Goal: Task Accomplishment & Management: Use online tool/utility

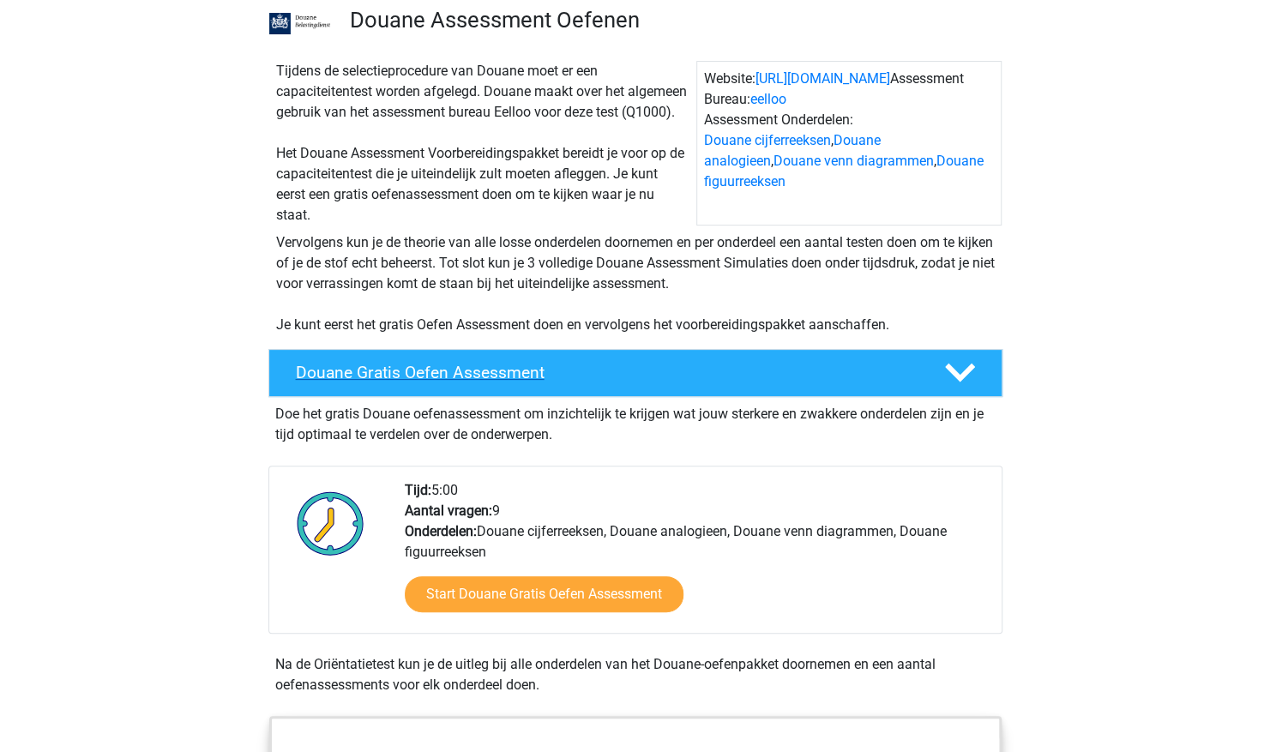
scroll to position [172, 0]
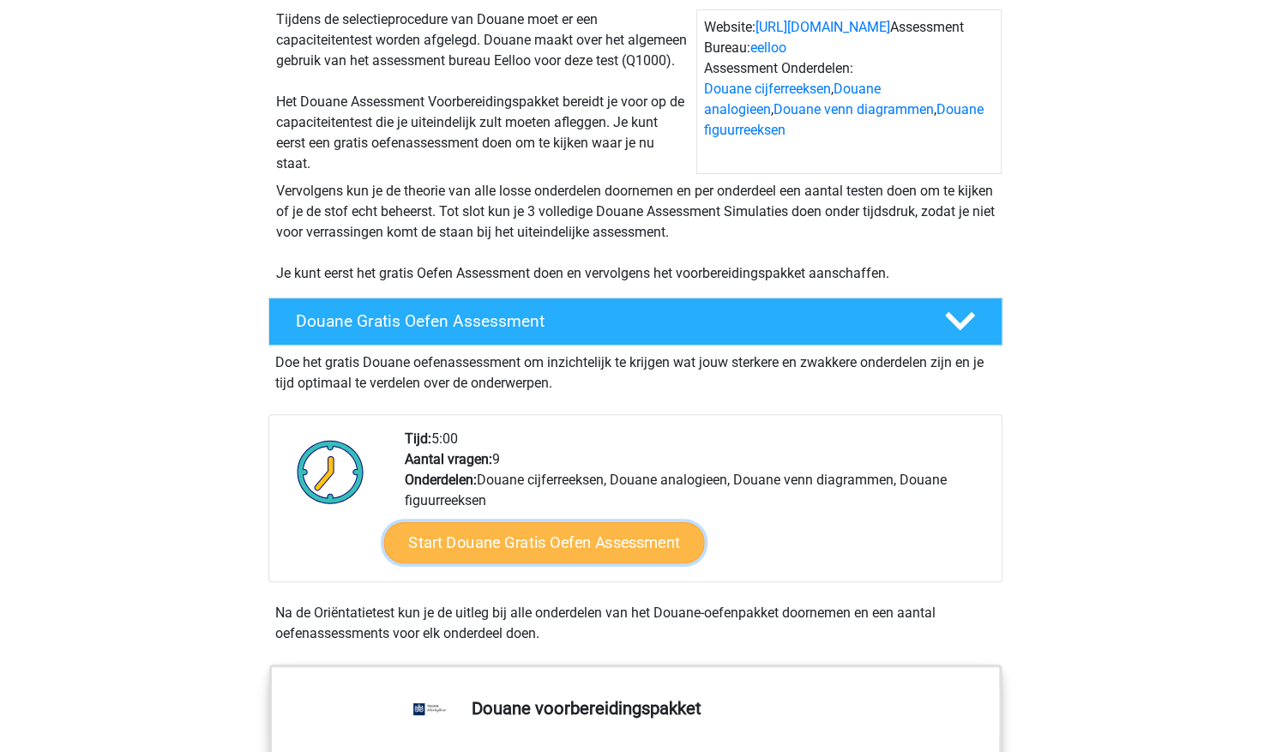
click at [565, 554] on link "Start Douane Gratis Oefen Assessment" at bounding box center [543, 542] width 321 height 41
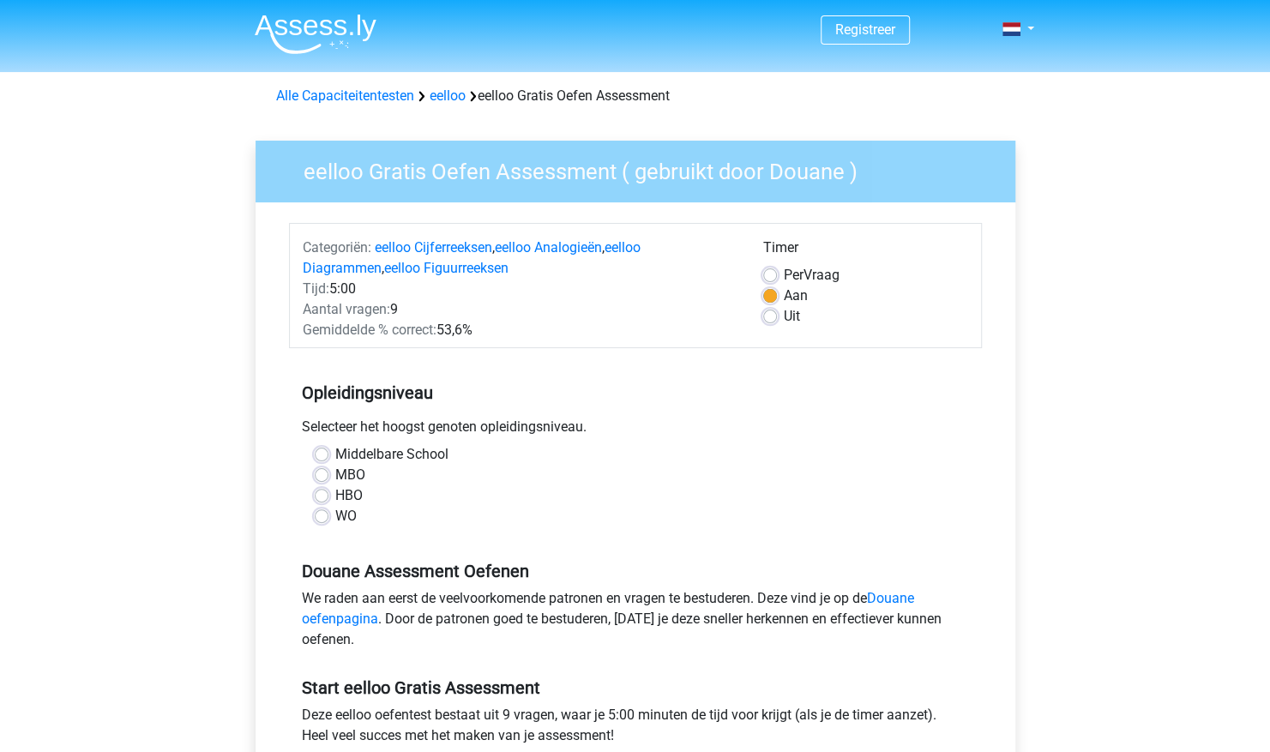
click at [335, 513] on label "WO" at bounding box center [345, 516] width 21 height 21
click at [320, 513] on input "WO" at bounding box center [322, 514] width 14 height 17
radio input "true"
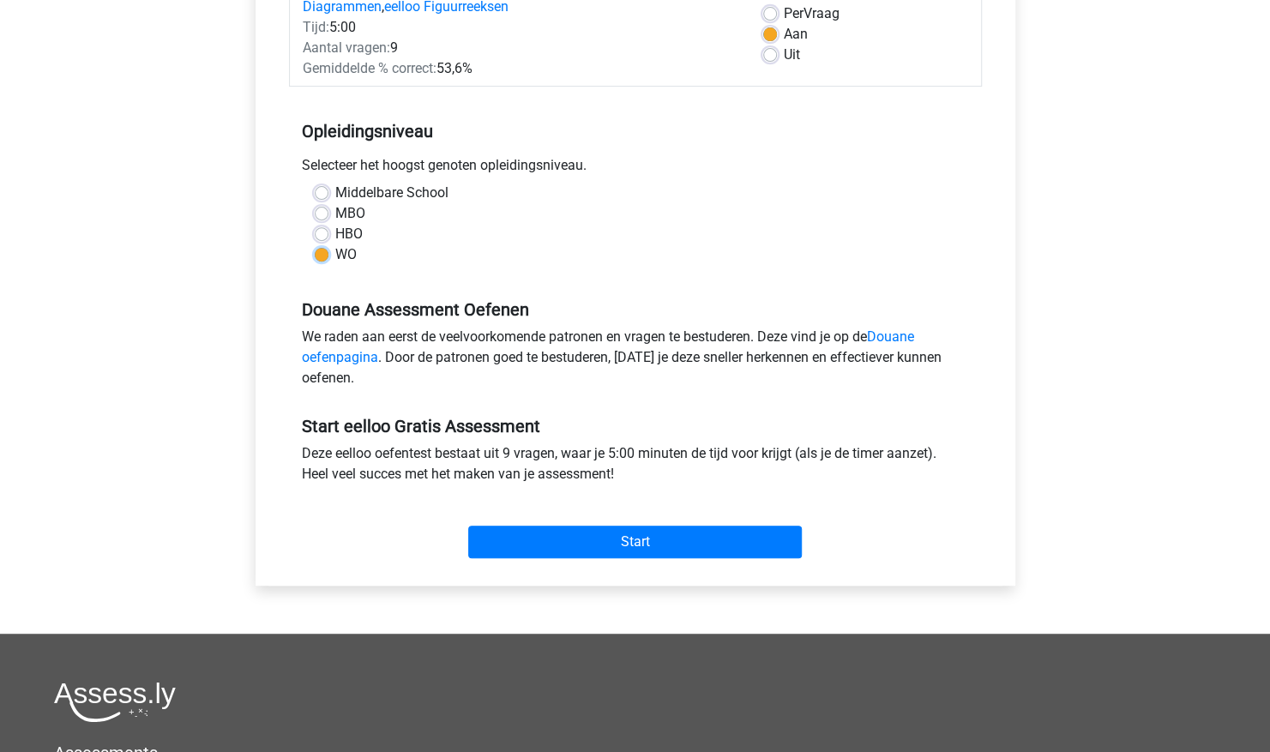
scroll to position [343, 0]
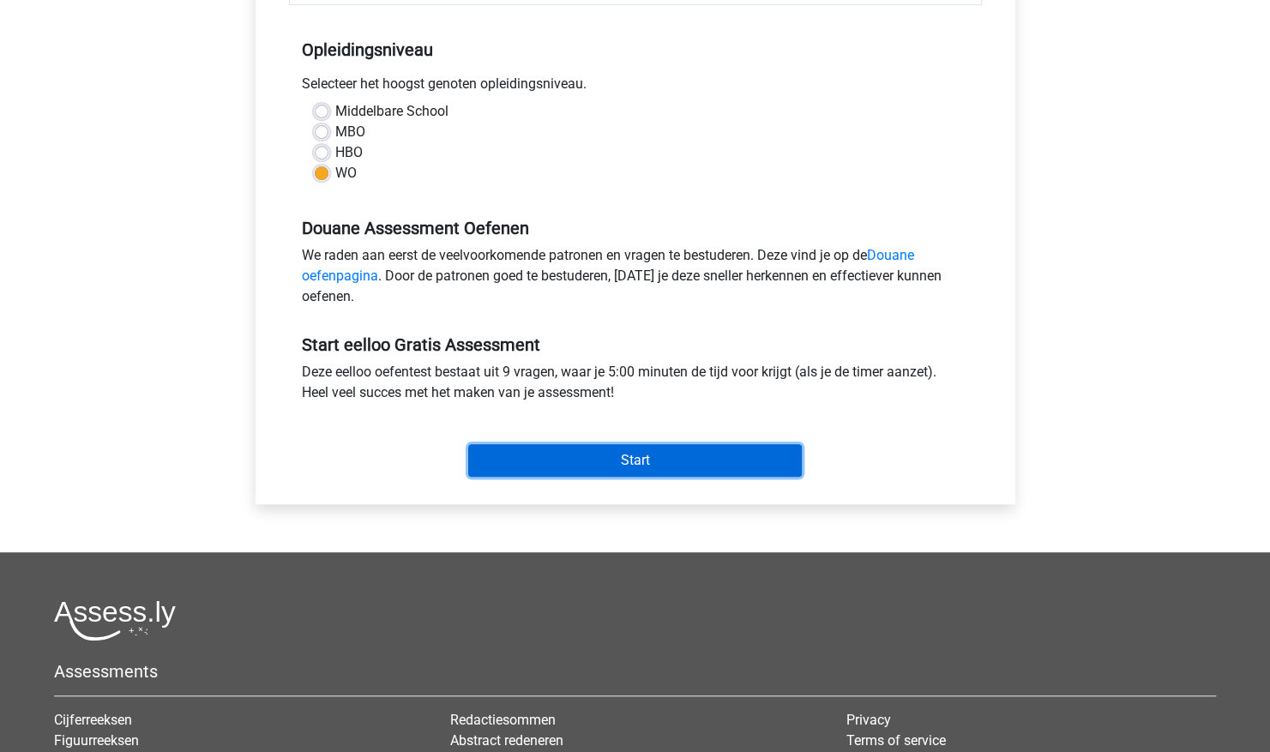
click at [671, 471] on input "Start" at bounding box center [635, 460] width 334 height 33
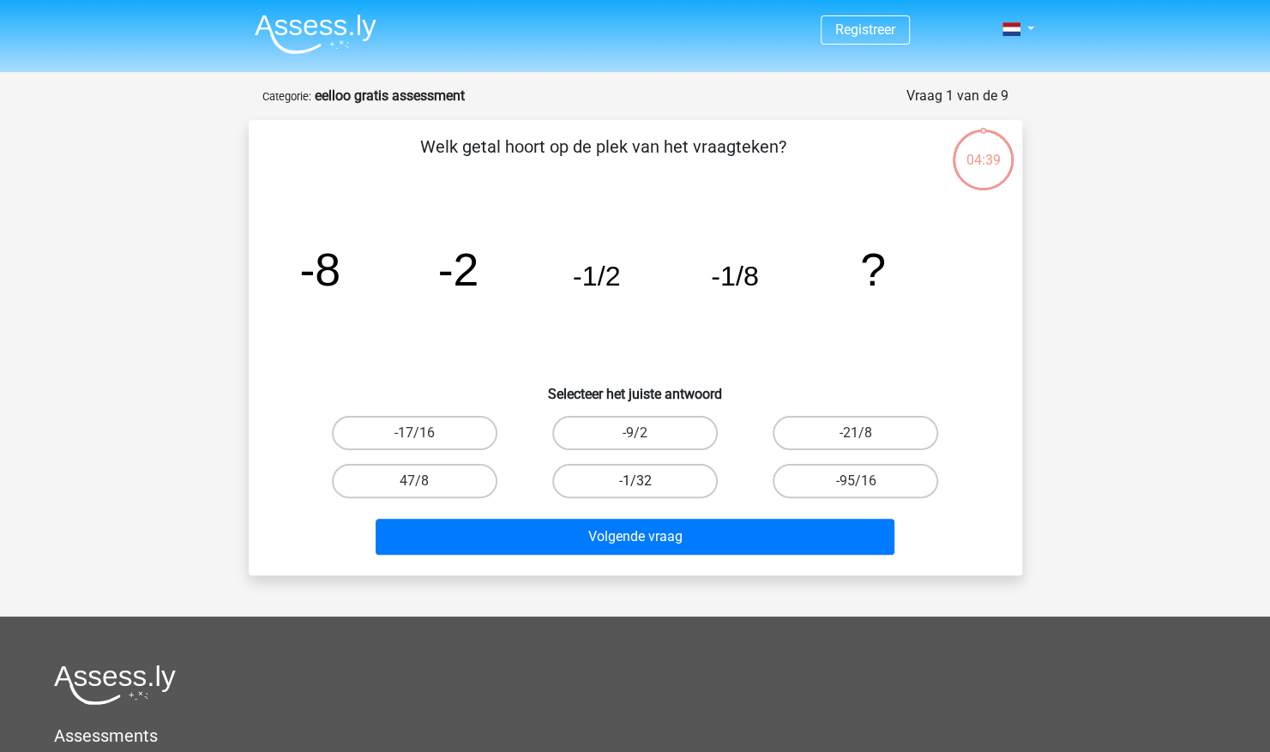
click at [664, 467] on label "-1/32" at bounding box center [635, 481] width 166 height 34
click at [646, 481] on input "-1/32" at bounding box center [640, 486] width 11 height 11
radio input "true"
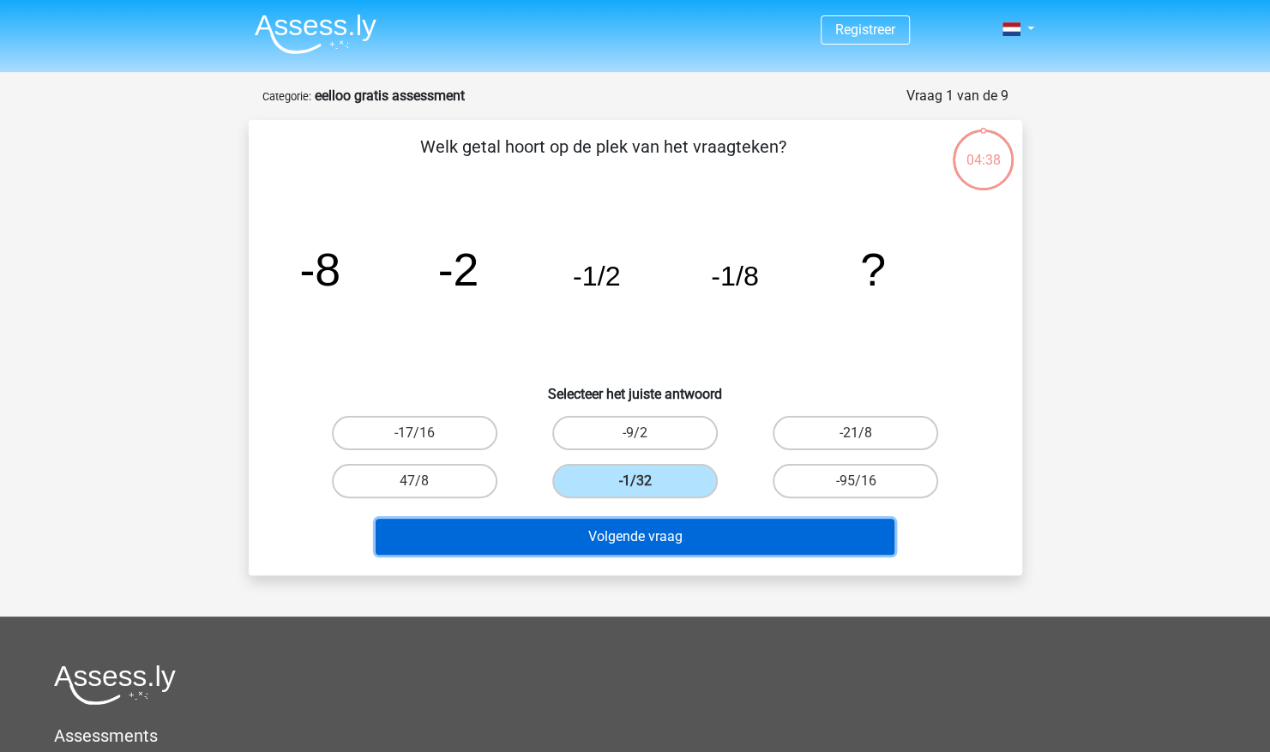
click at [657, 531] on button "Volgende vraag" at bounding box center [635, 537] width 519 height 36
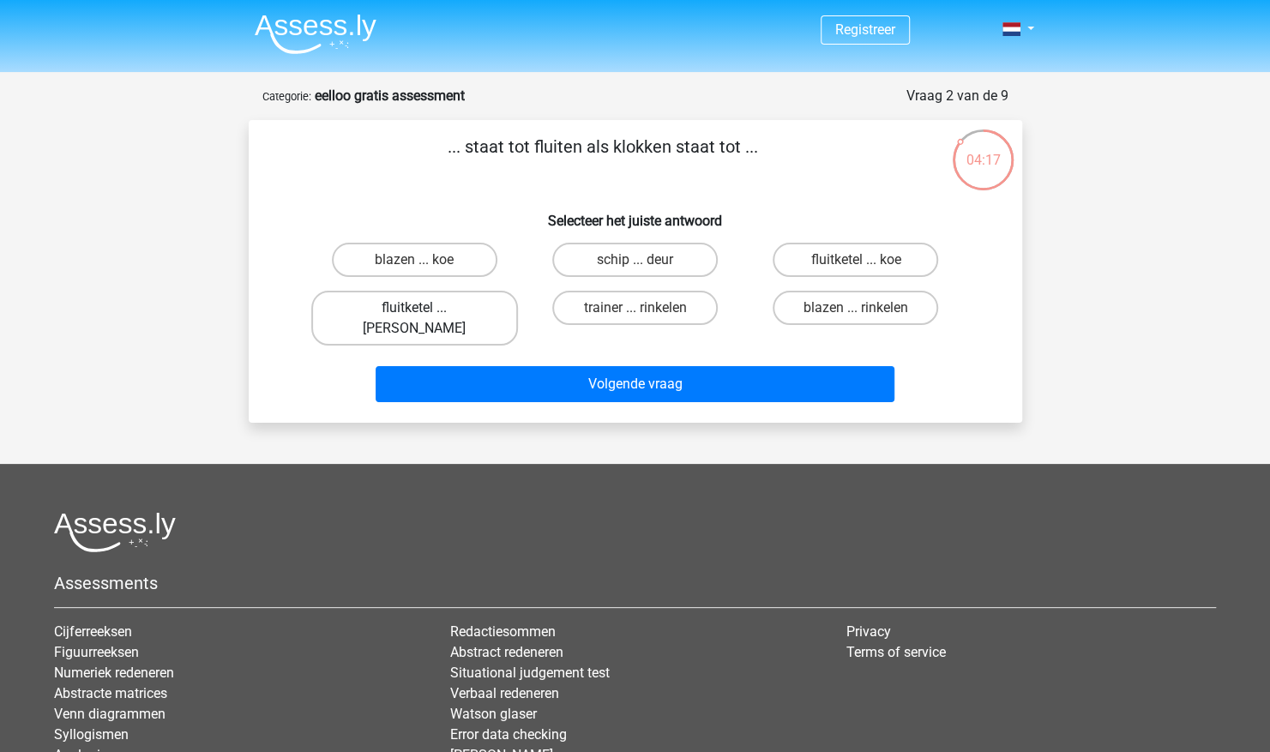
click at [480, 307] on label "fluitketel ... luiden" at bounding box center [414, 318] width 207 height 55
click at [425, 308] on input "fluitketel ... luiden" at bounding box center [419, 313] width 11 height 11
radio input "true"
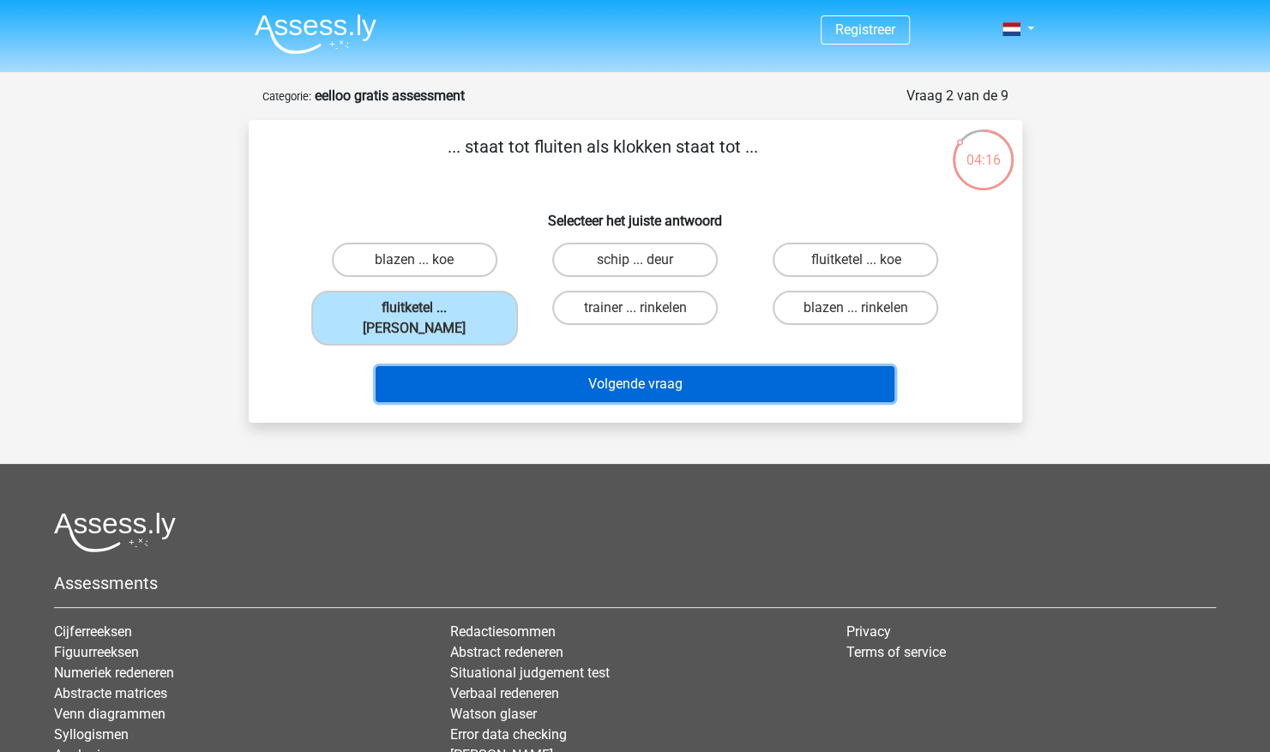
click at [615, 366] on button "Volgende vraag" at bounding box center [635, 384] width 519 height 36
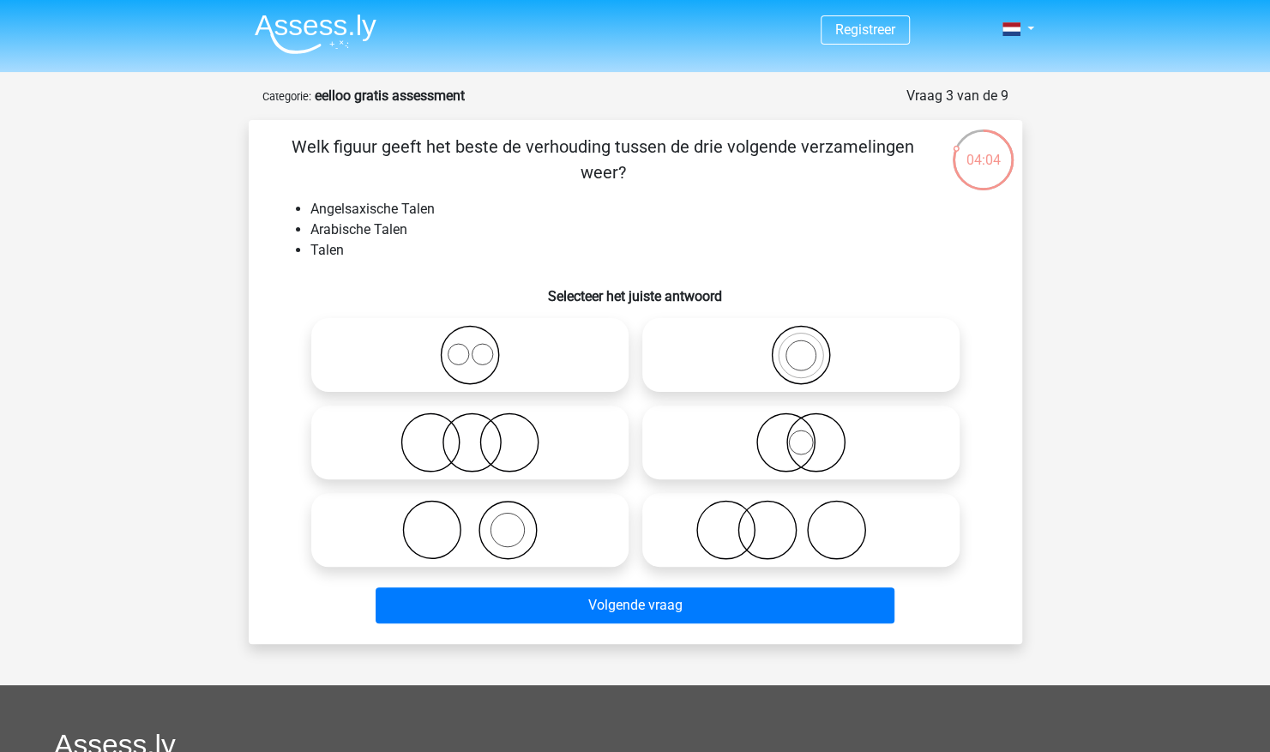
drag, startPoint x: 460, startPoint y: 333, endPoint x: 461, endPoint y: 353, distance: 19.8
click at [460, 338] on icon at bounding box center [470, 355] width 304 height 60
click at [470, 338] on input "radio" at bounding box center [475, 340] width 11 height 11
radio input "true"
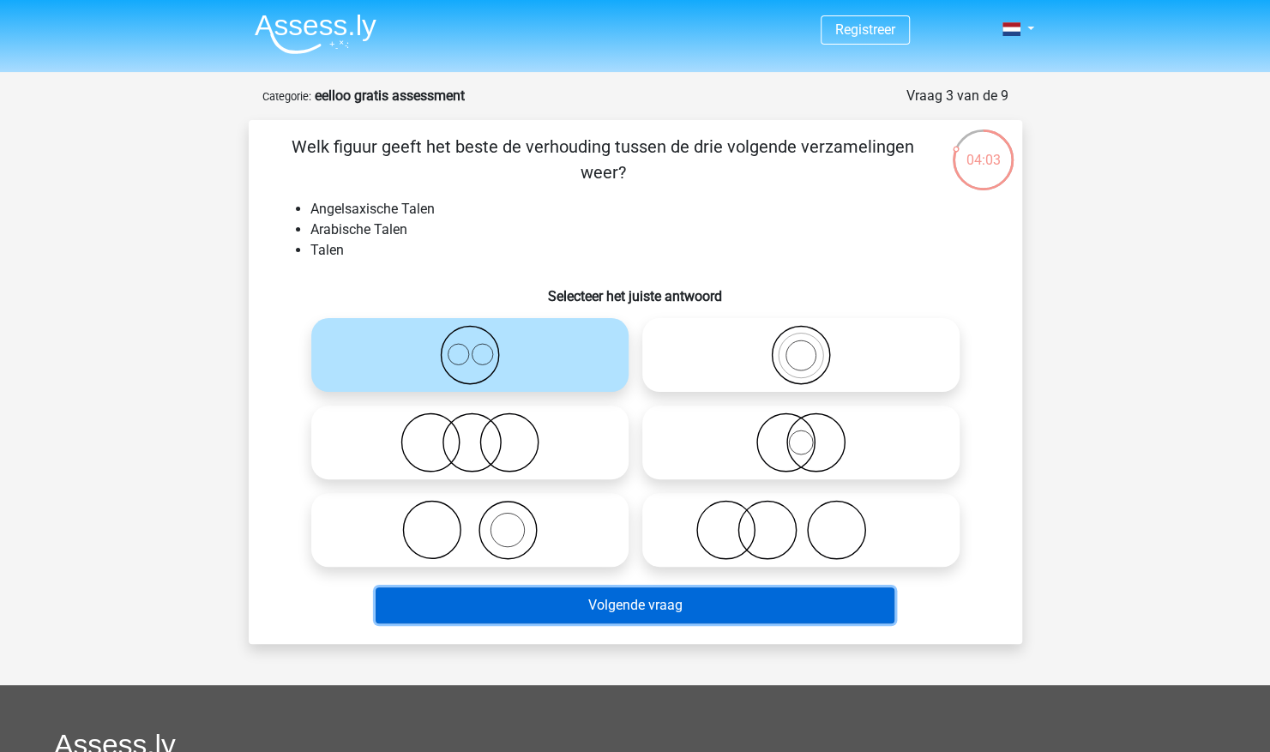
click at [638, 618] on button "Volgende vraag" at bounding box center [635, 606] width 519 height 36
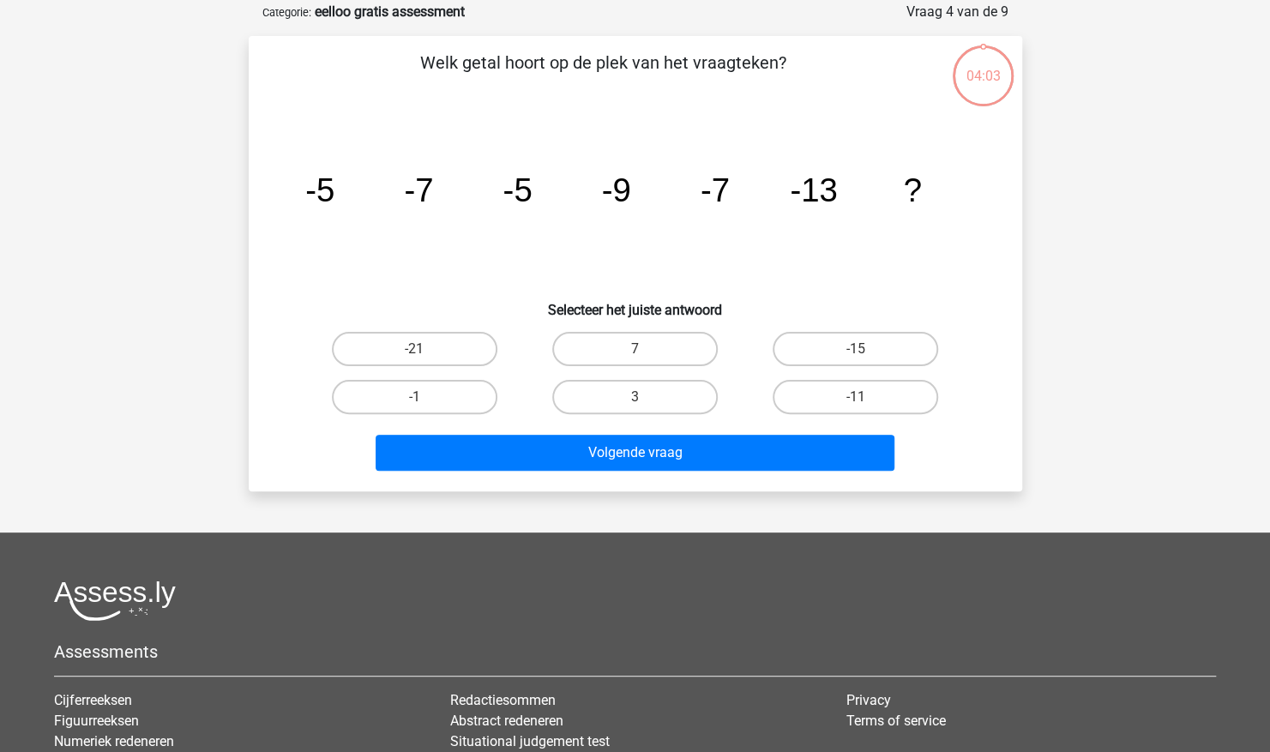
scroll to position [86, 0]
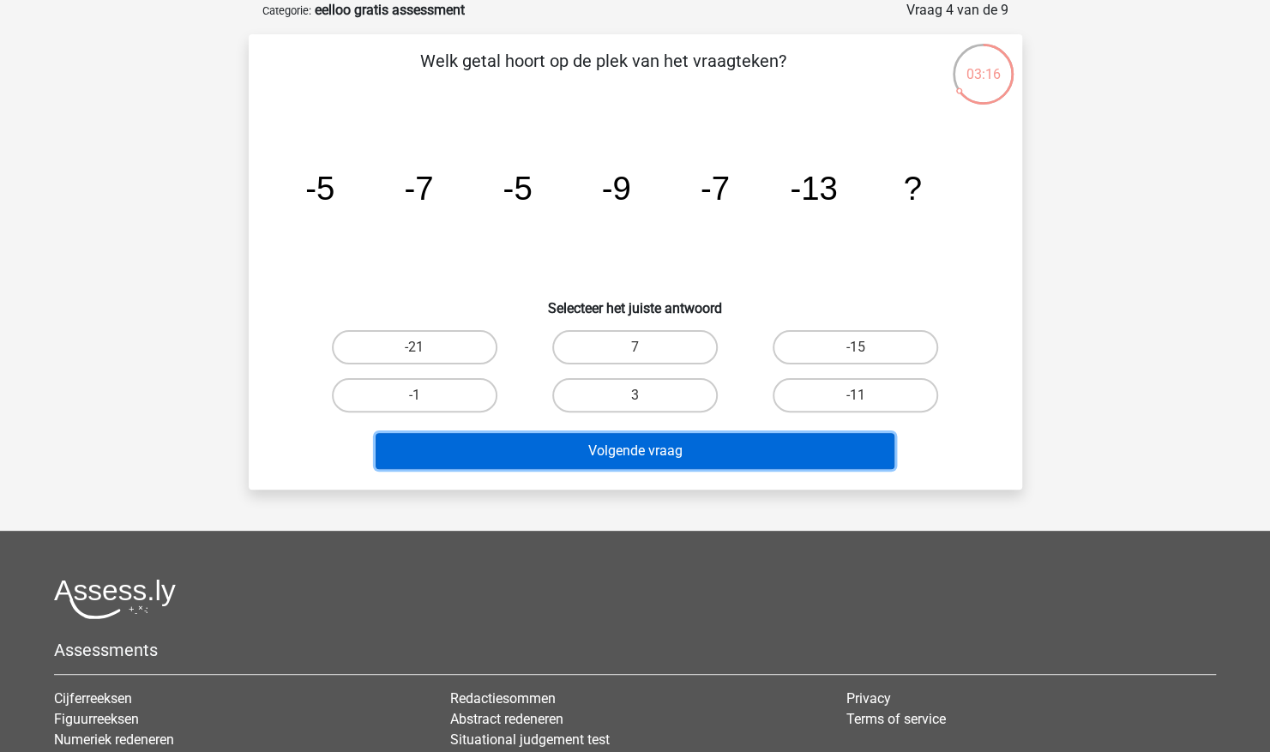
click at [694, 453] on button "Volgende vraag" at bounding box center [635, 451] width 519 height 36
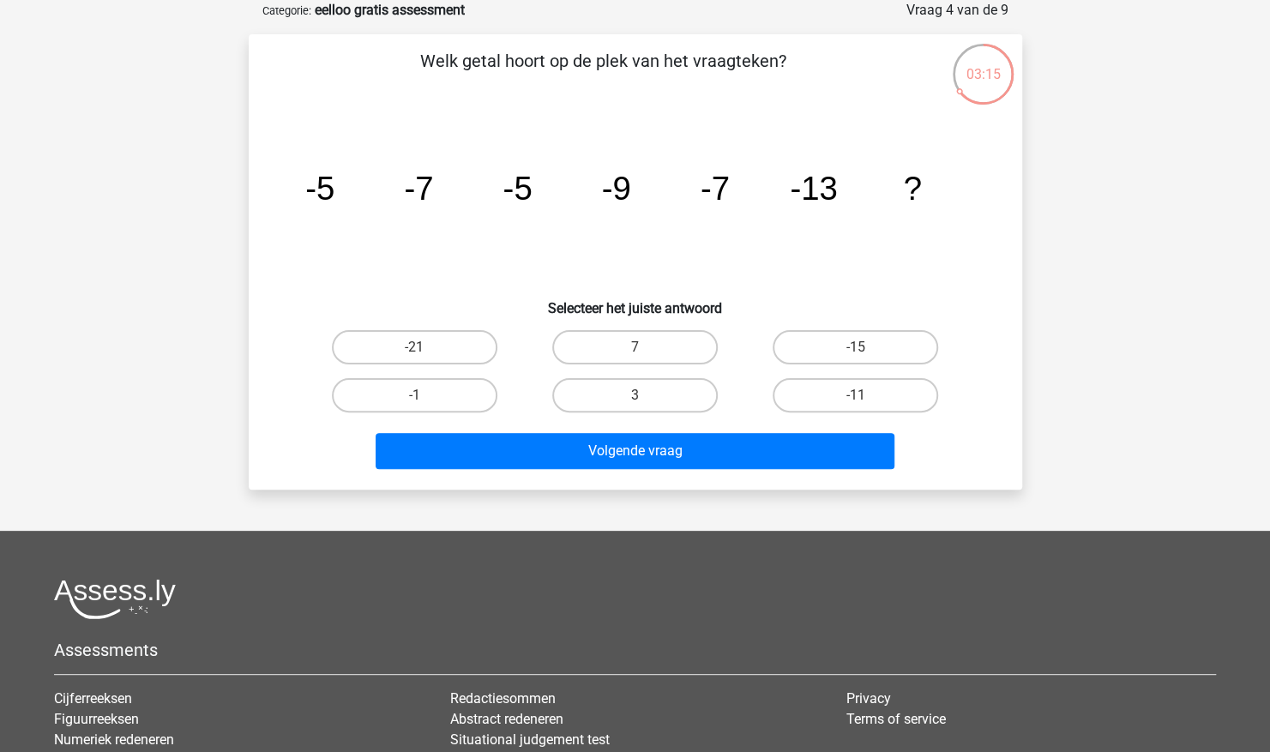
click at [532, 238] on icon "image/svg+xml -5 -7 -5 -9 -7 -13 ?" at bounding box center [635, 199] width 691 height 173
click at [884, 399] on label "-11" at bounding box center [856, 395] width 166 height 34
click at [867, 399] on input "-11" at bounding box center [861, 400] width 11 height 11
radio input "true"
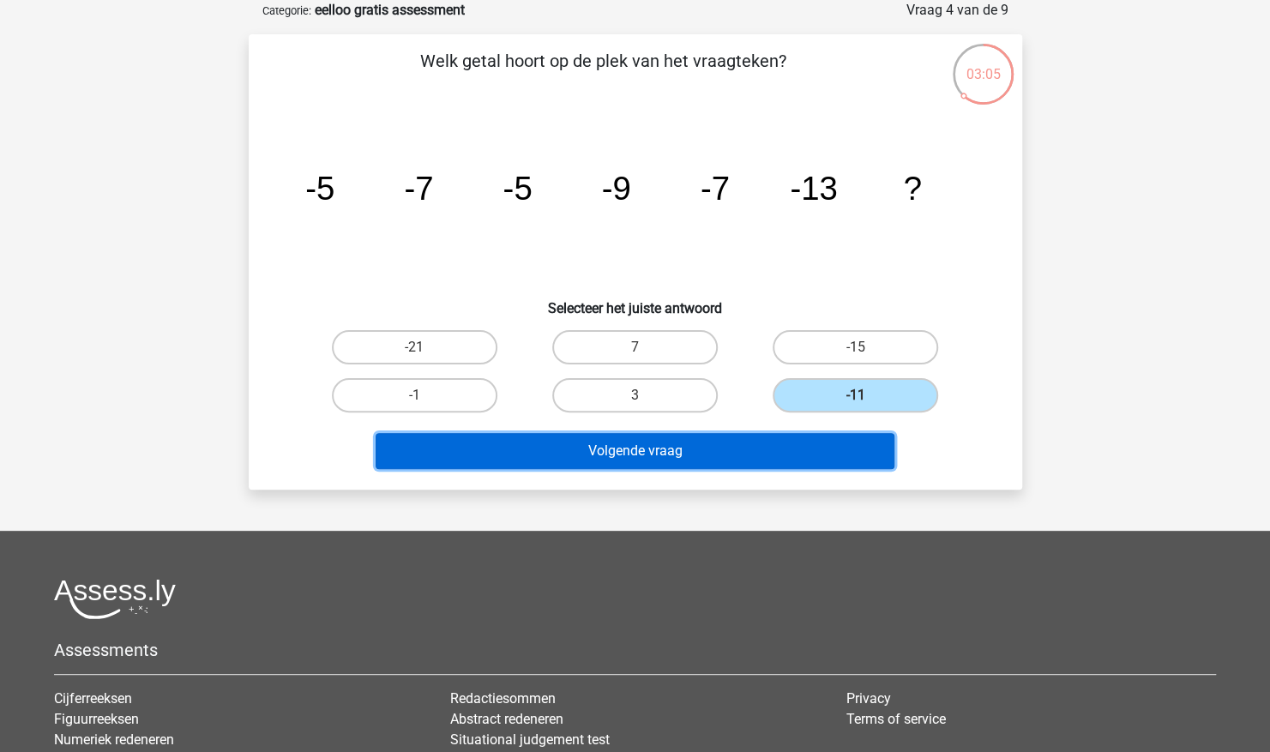
drag, startPoint x: 851, startPoint y: 446, endPoint x: 874, endPoint y: 437, distance: 24.7
click at [851, 448] on button "Volgende vraag" at bounding box center [635, 451] width 519 height 36
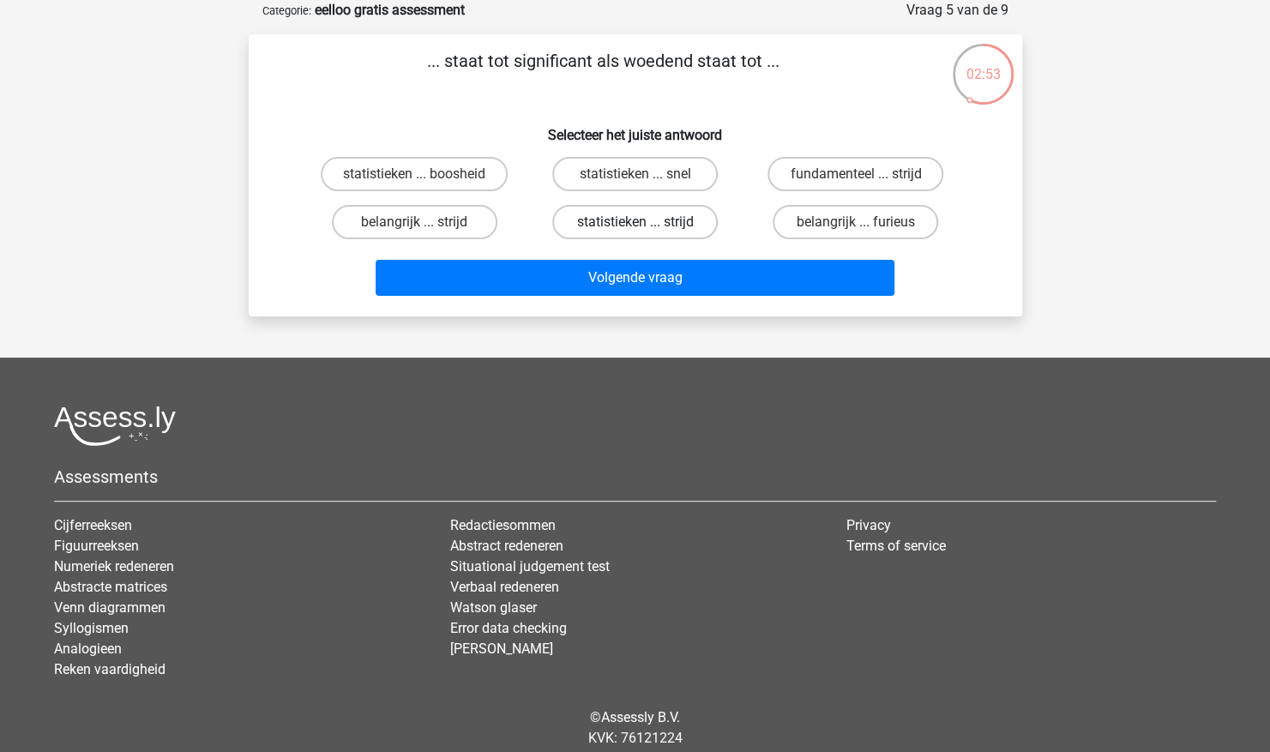
click at [649, 217] on label "statistieken ... strijd" at bounding box center [635, 222] width 166 height 34
click at [646, 222] on input "statistieken ... strijd" at bounding box center [640, 227] width 11 height 11
radio input "true"
click at [485, 180] on label "statistieken ... boosheid" at bounding box center [414, 174] width 187 height 34
click at [425, 180] on input "statistieken ... boosheid" at bounding box center [419, 179] width 11 height 11
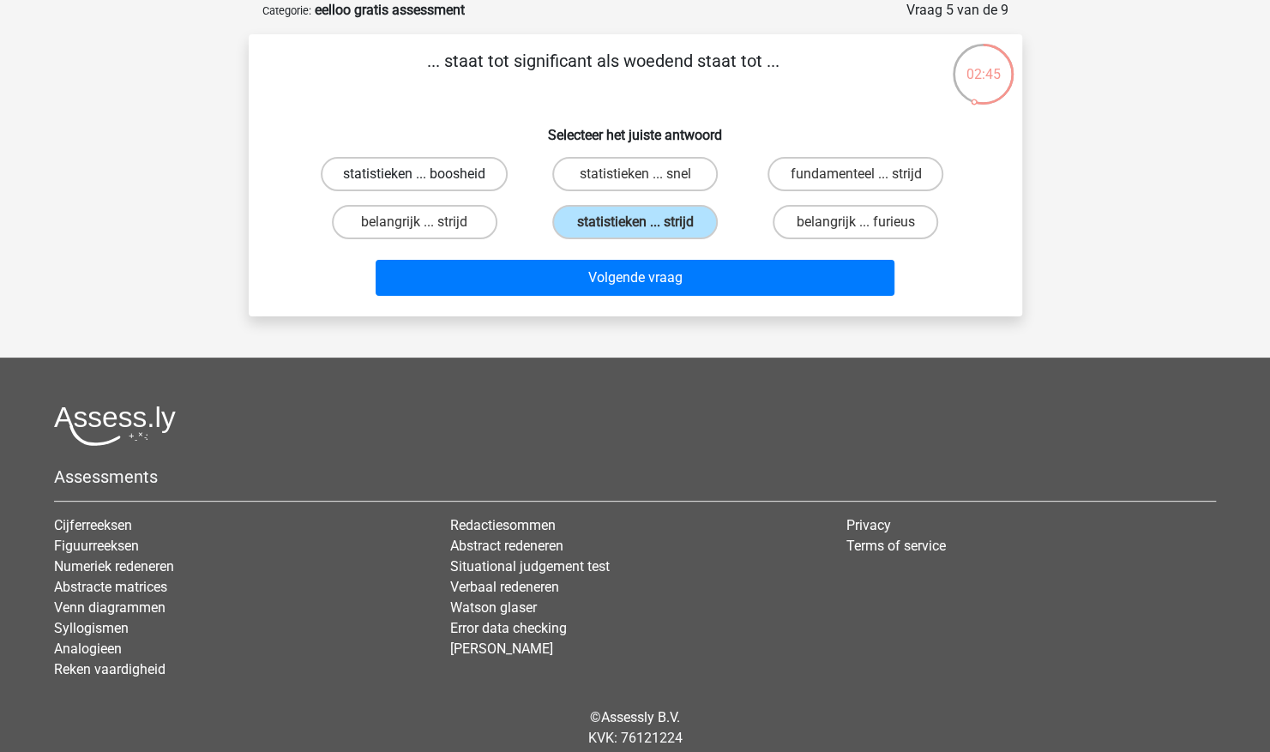
radio input "true"
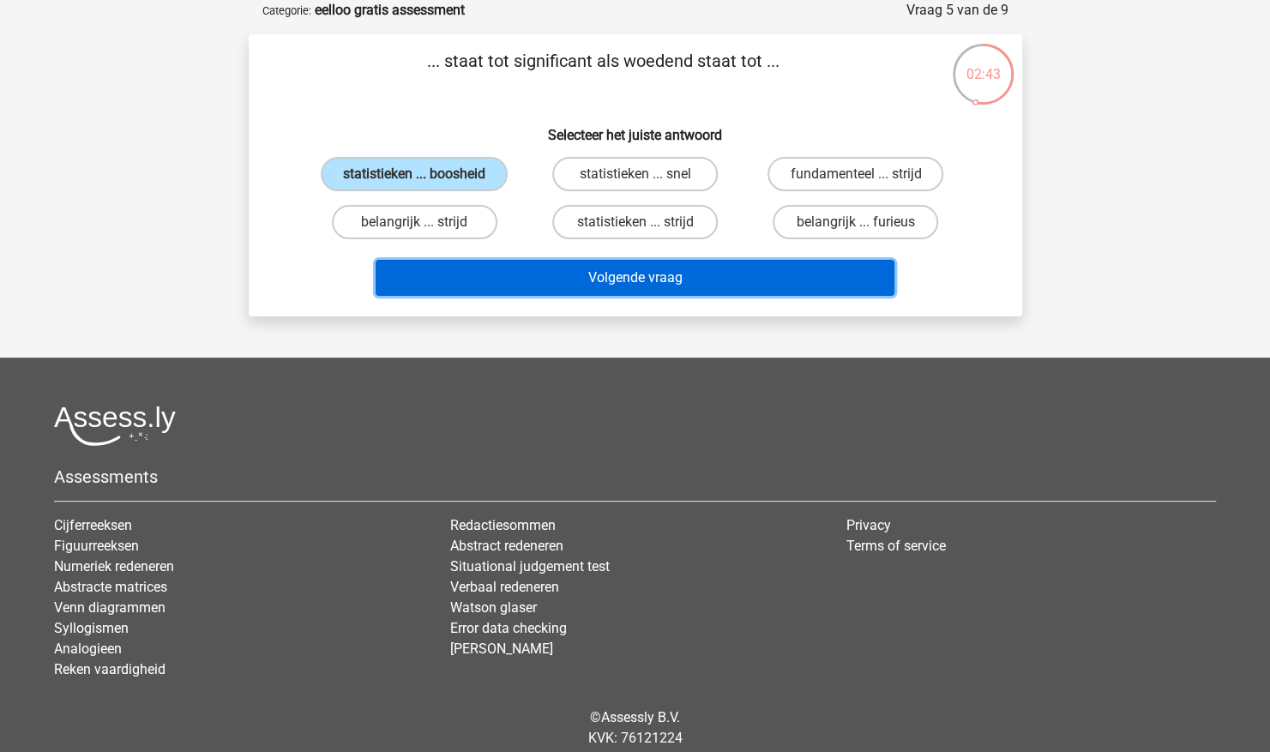
click at [571, 273] on button "Volgende vraag" at bounding box center [635, 278] width 519 height 36
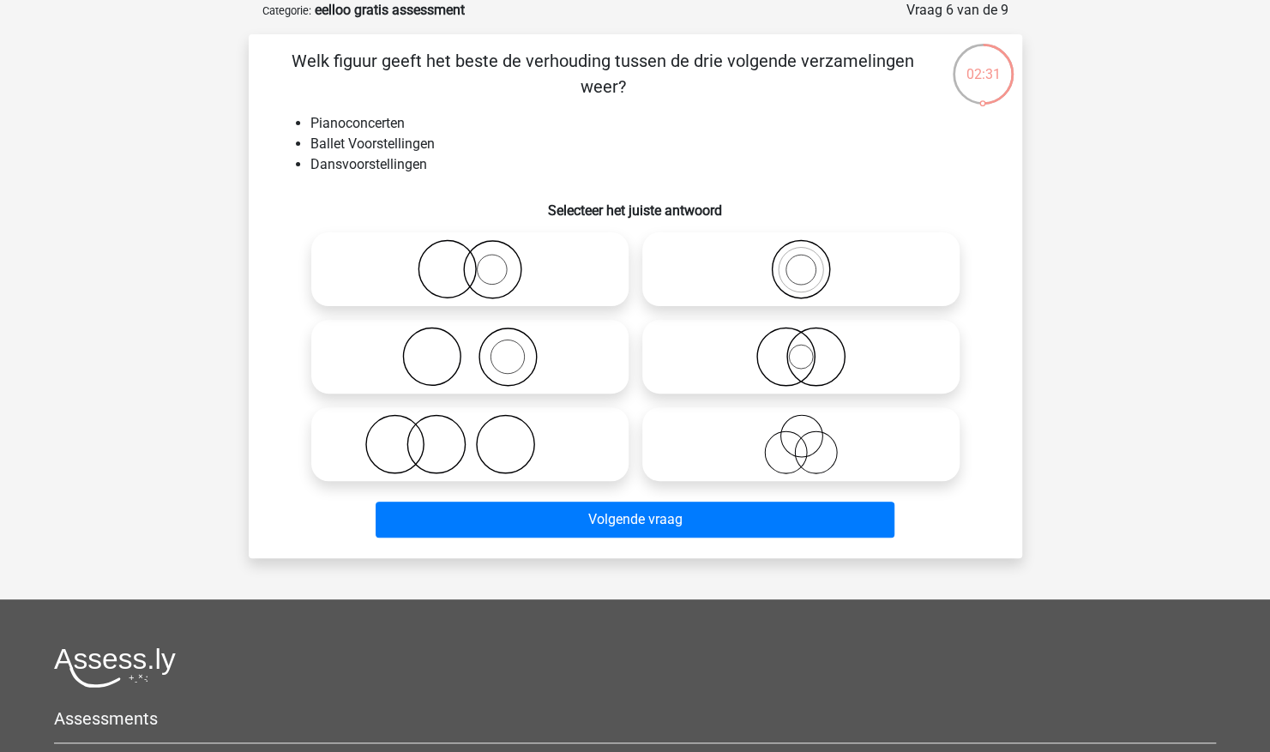
click at [498, 356] on icon at bounding box center [470, 357] width 304 height 60
click at [481, 348] on input "radio" at bounding box center [475, 342] width 11 height 11
radio input "true"
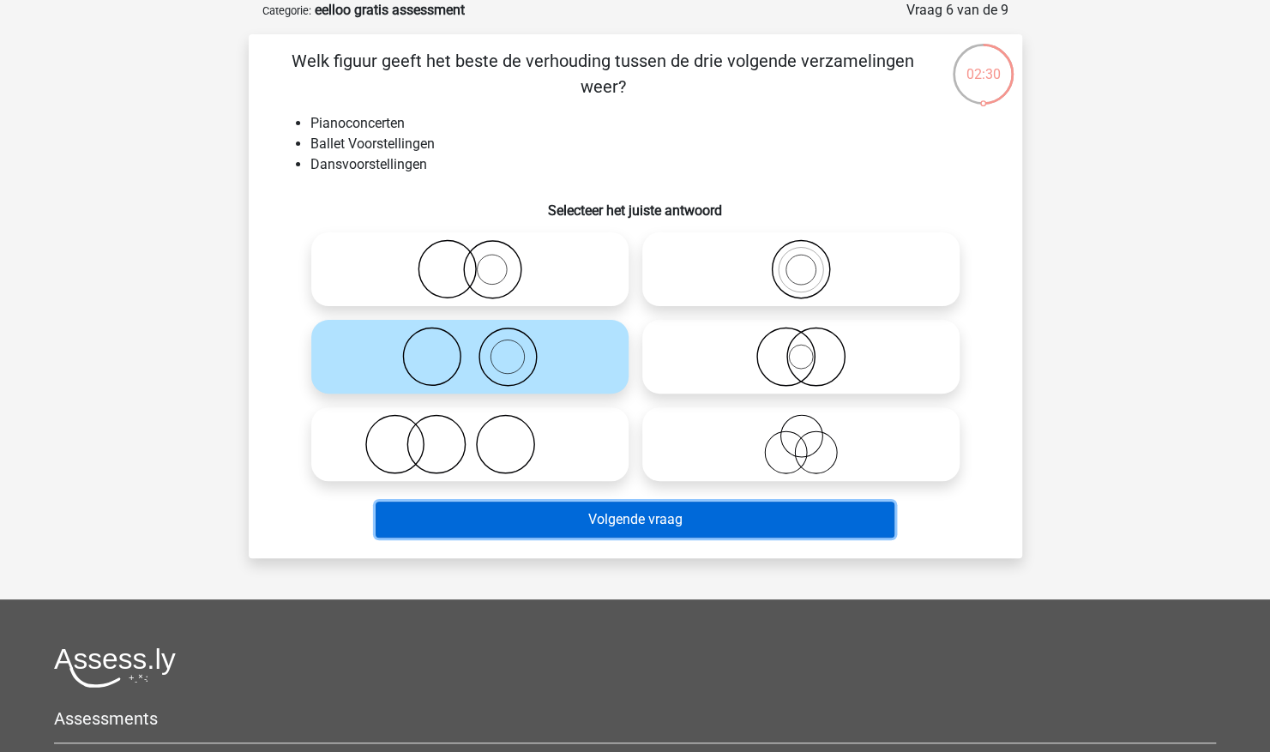
click at [624, 520] on button "Volgende vraag" at bounding box center [635, 520] width 519 height 36
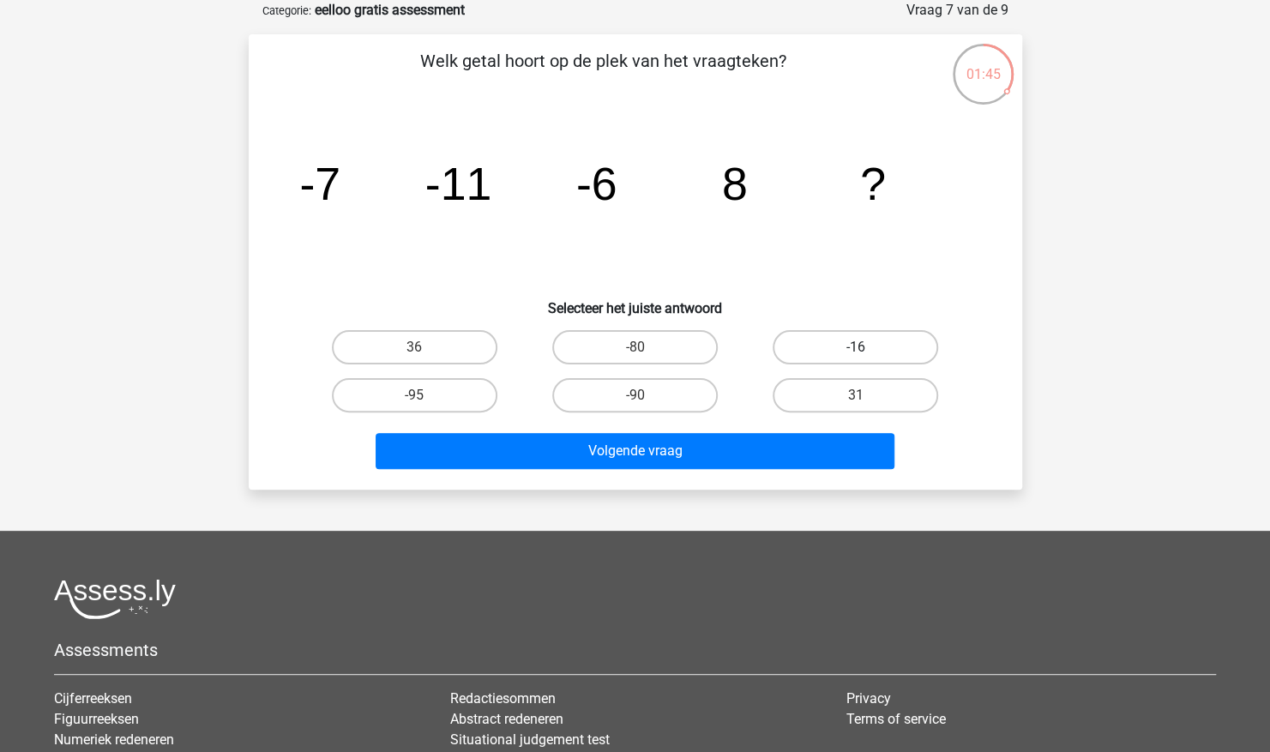
click at [850, 350] on label "-16" at bounding box center [856, 347] width 166 height 34
click at [856, 350] on input "-16" at bounding box center [861, 352] width 11 height 11
radio input "true"
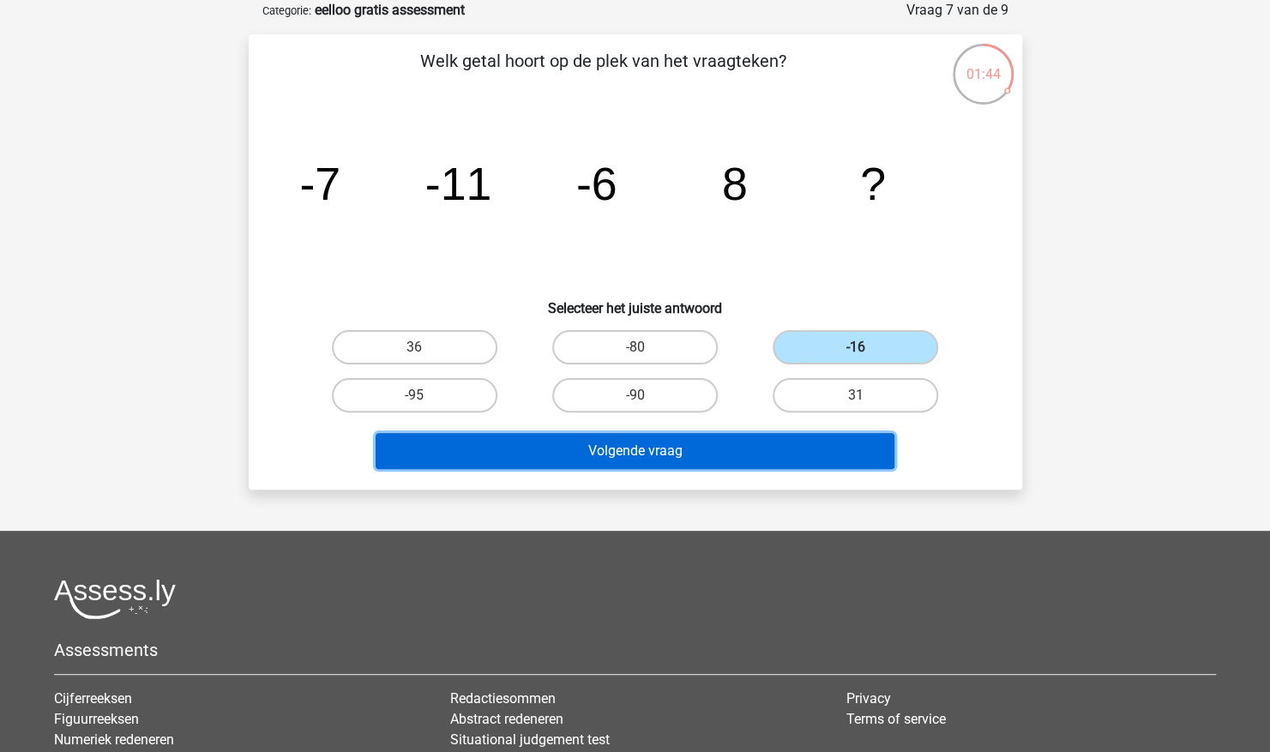
click at [794, 453] on button "Volgende vraag" at bounding box center [635, 451] width 519 height 36
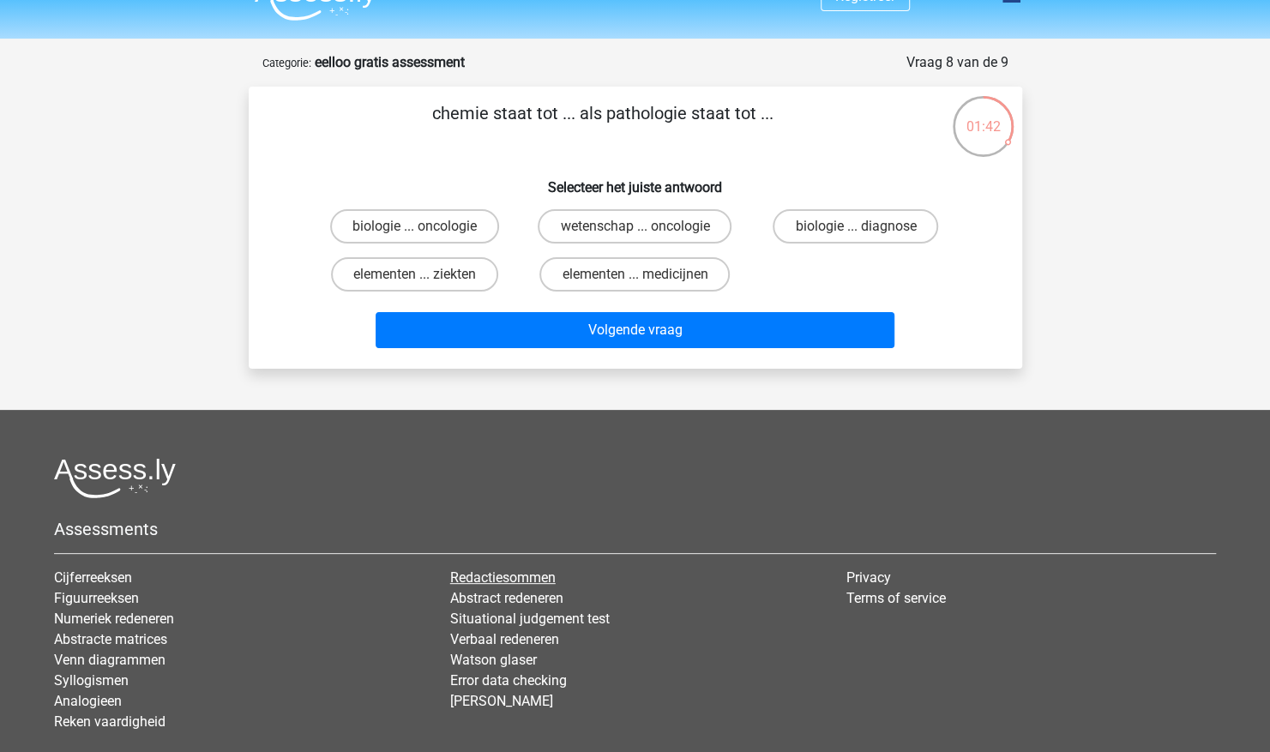
scroll to position [0, 0]
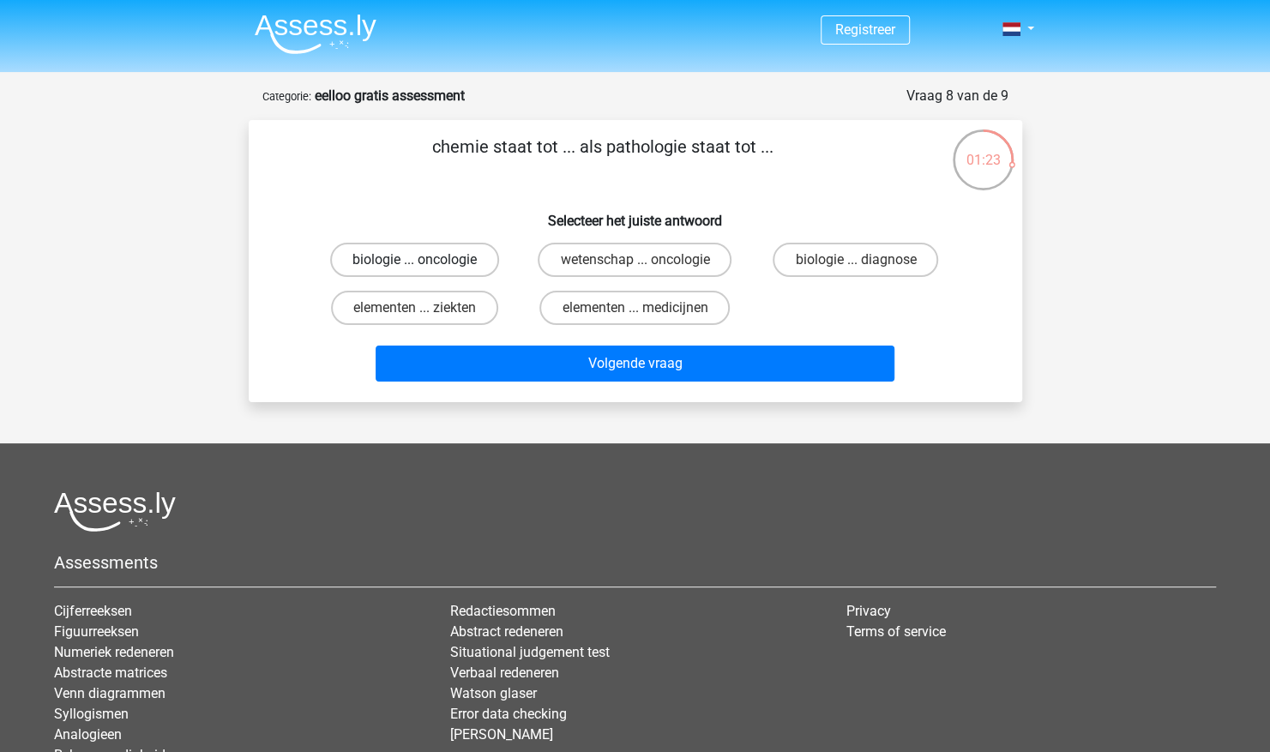
click at [453, 266] on label "biologie ... oncologie" at bounding box center [414, 260] width 169 height 34
click at [425, 266] on input "biologie ... oncologie" at bounding box center [419, 265] width 11 height 11
radio input "true"
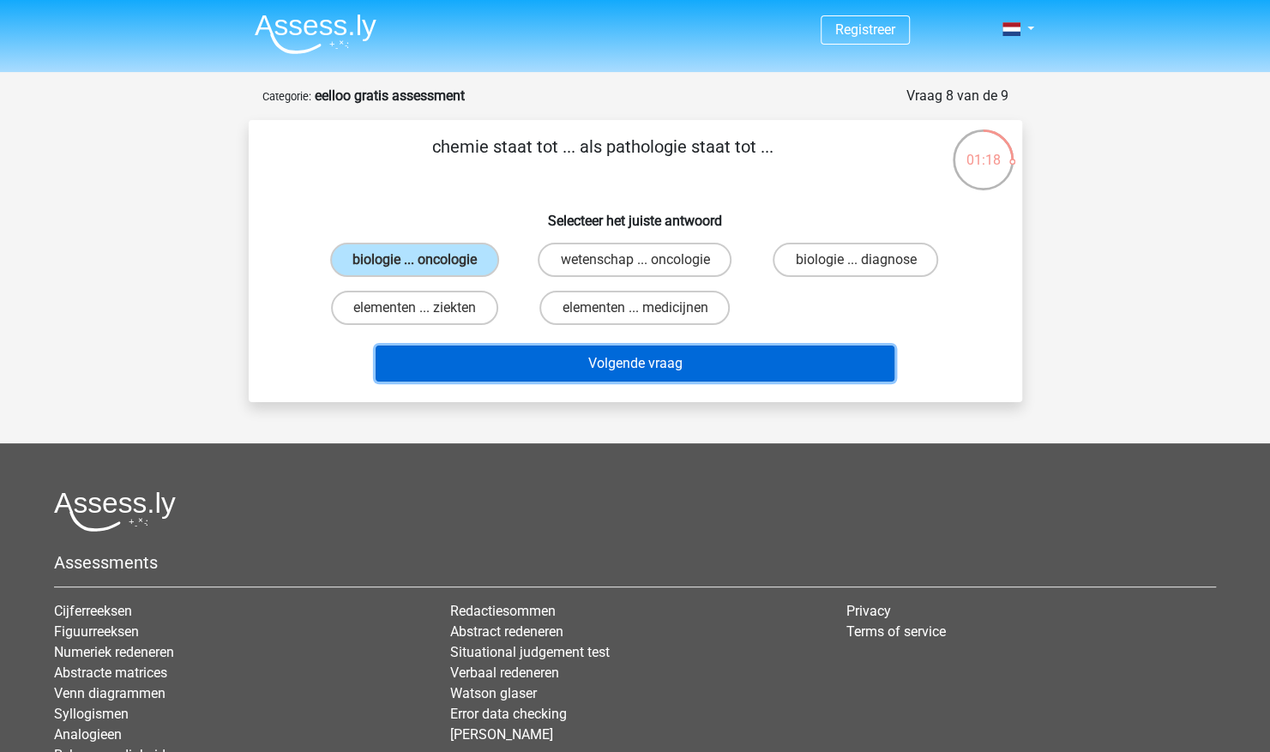
click at [674, 359] on button "Volgende vraag" at bounding box center [635, 364] width 519 height 36
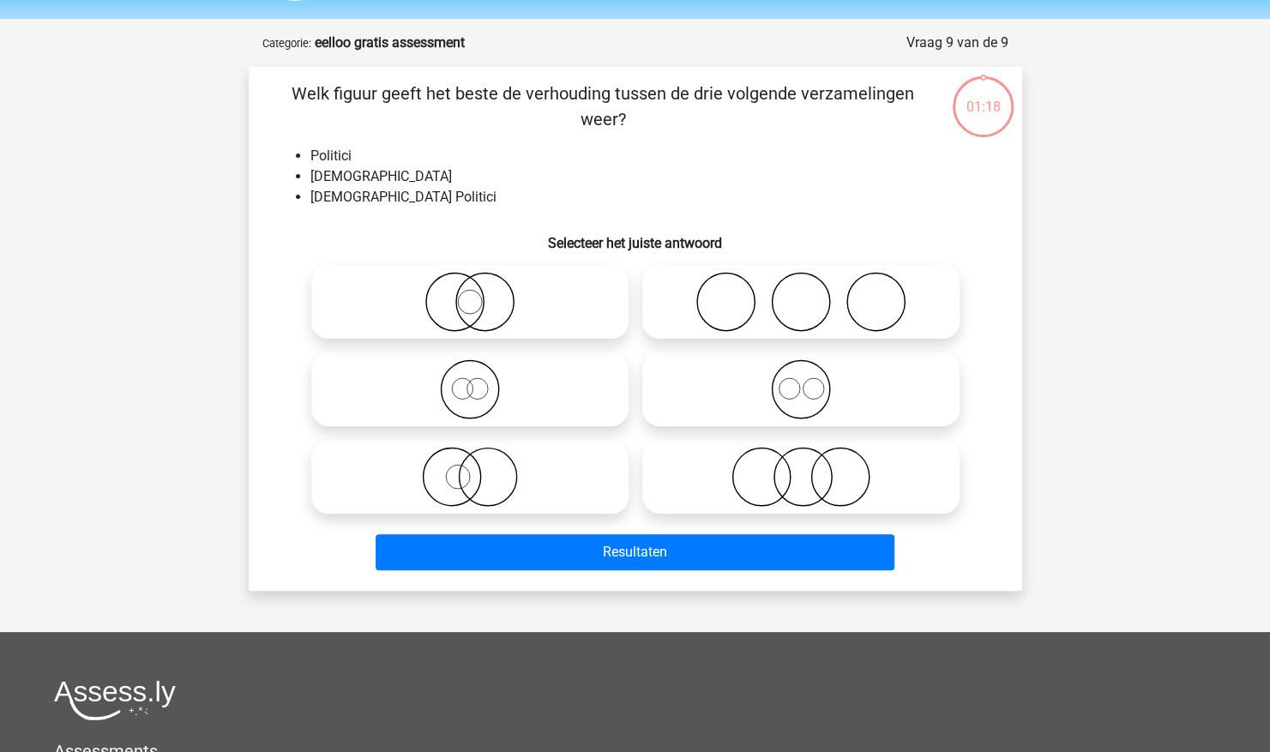
scroll to position [86, 0]
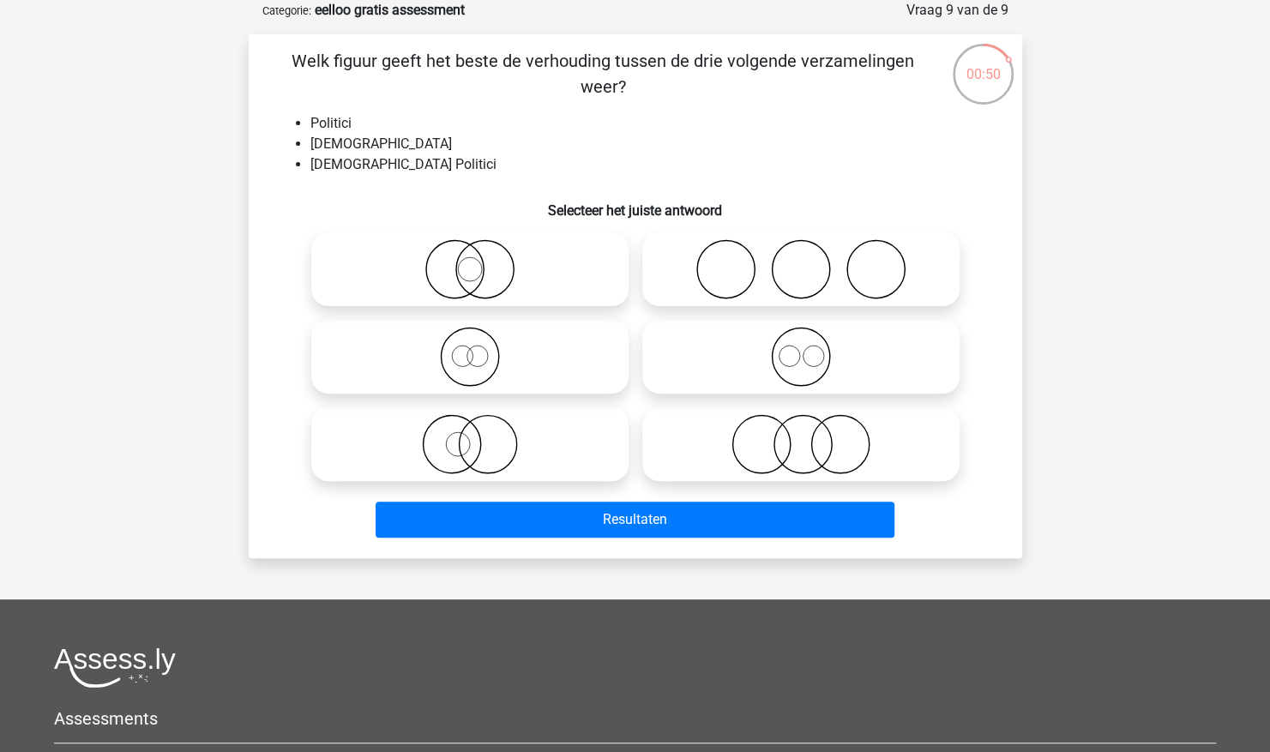
click at [781, 444] on icon at bounding box center [801, 444] width 304 height 60
click at [801, 436] on input "radio" at bounding box center [806, 430] width 11 height 11
radio input "true"
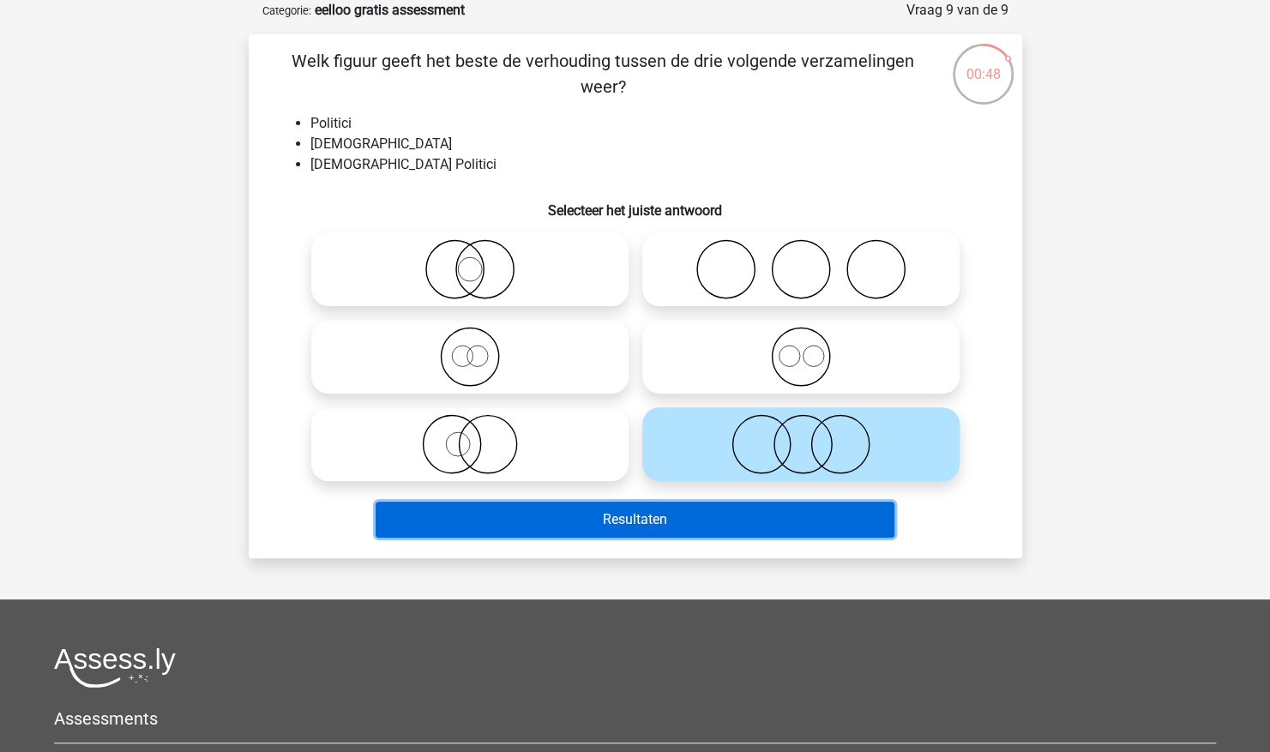
click at [612, 527] on button "Resultaten" at bounding box center [635, 520] width 519 height 36
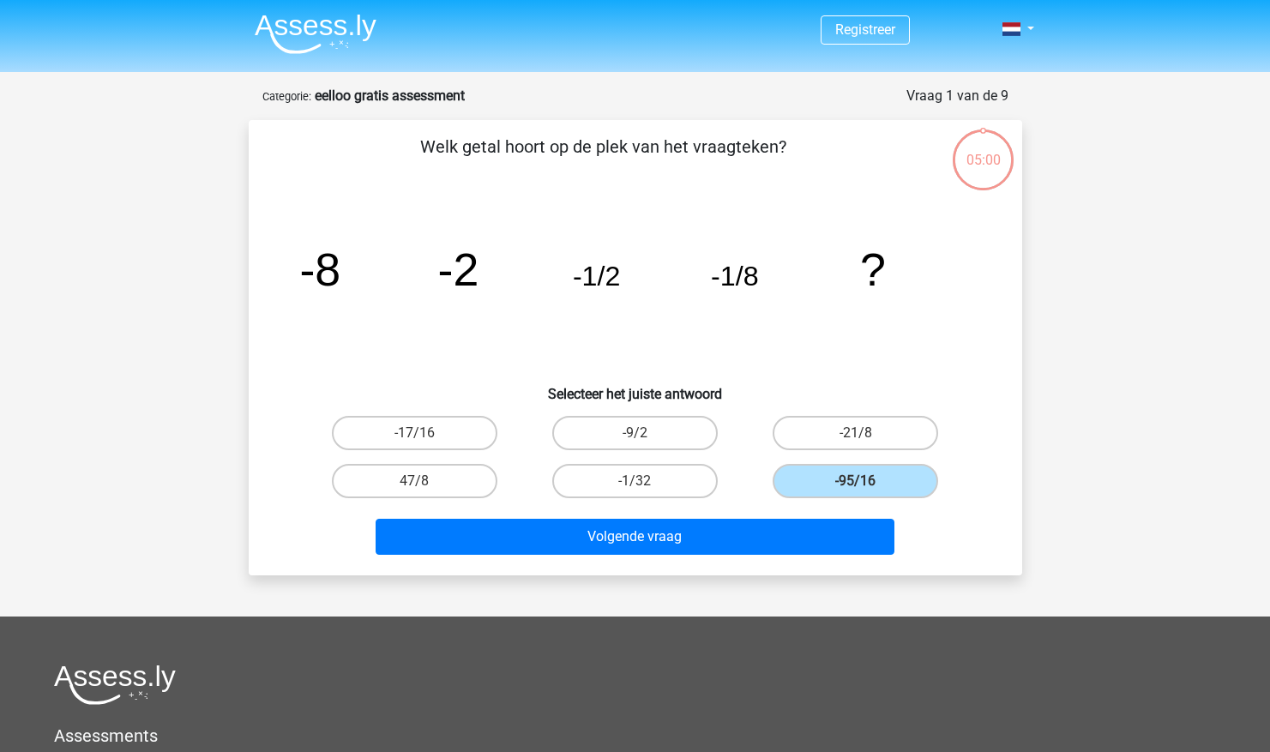
scroll to position [86, 0]
